Goal: Book appointment/travel/reservation

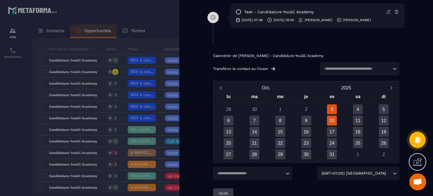
scroll to position [322, 0]
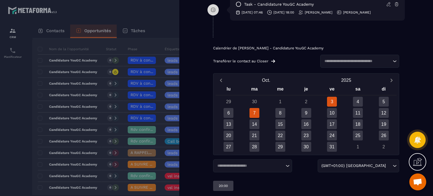
click at [256, 112] on div "7" at bounding box center [255, 113] width 10 height 10
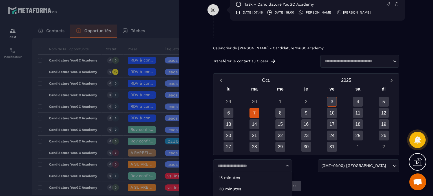
click at [275, 164] on input "Search for option" at bounding box center [250, 166] width 69 height 6
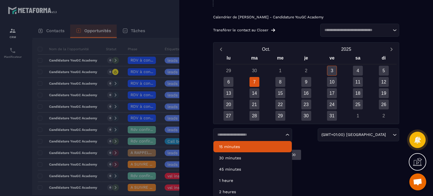
scroll to position [354, 0]
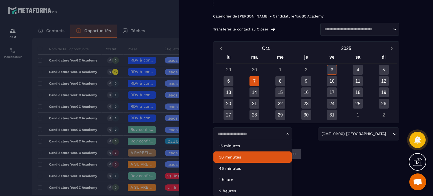
click at [236, 157] on p "30 minutes" at bounding box center [252, 157] width 67 height 6
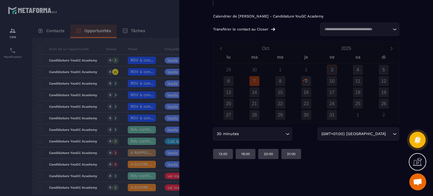
scroll to position [322, 0]
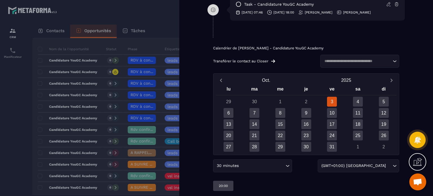
click at [287, 165] on icon "Search for option" at bounding box center [288, 166] width 6 height 6
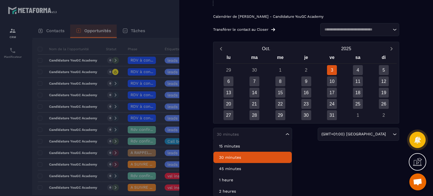
scroll to position [354, 0]
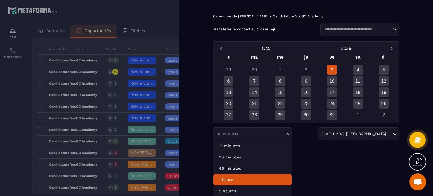
click at [235, 177] on p "1 heure" at bounding box center [252, 180] width 67 height 6
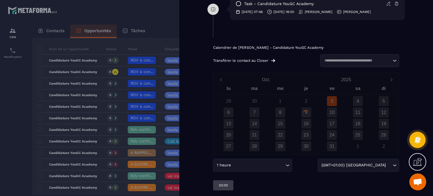
scroll to position [322, 0]
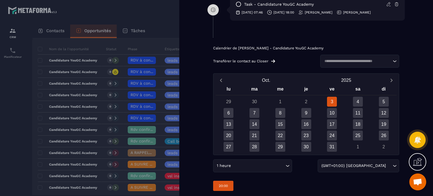
click at [226, 184] on p "20:00" at bounding box center [223, 186] width 9 height 5
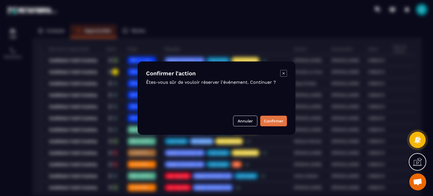
click at [269, 121] on button "Confirmer" at bounding box center [273, 121] width 27 height 11
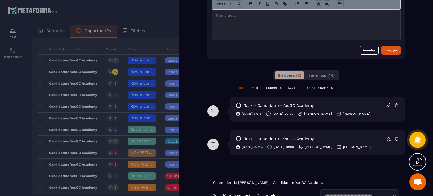
scroll to position [228, 0]
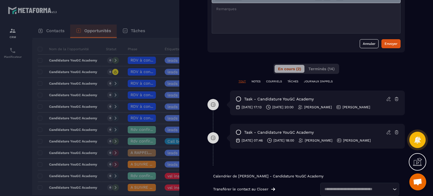
drag, startPoint x: 299, startPoint y: 105, endPoint x: 317, endPoint y: 104, distance: 18.1
click at [294, 105] on p "[DATE] 20:00" at bounding box center [283, 107] width 21 height 5
click at [389, 99] on icon at bounding box center [389, 98] width 5 height 5
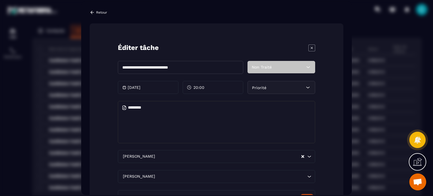
click at [207, 85] on div "20:00" at bounding box center [213, 87] width 61 height 13
